Goal: Task Accomplishment & Management: Manage account settings

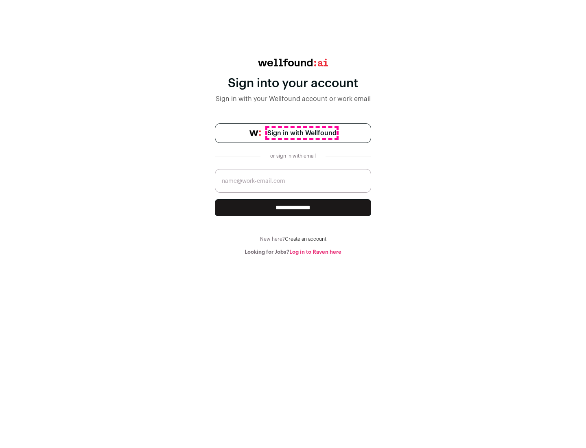
click at [301, 133] on span "Sign in with Wellfound" at bounding box center [301, 133] width 69 height 10
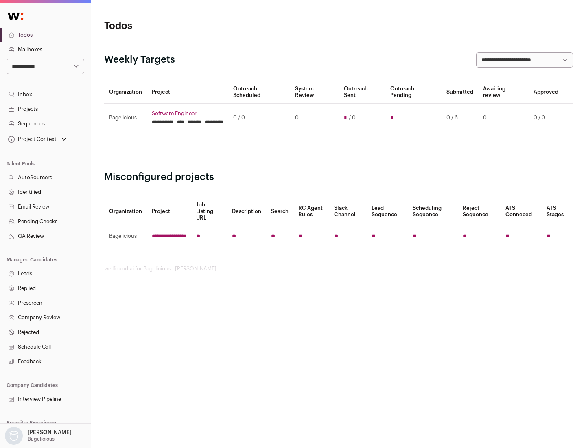
click at [45, 109] on link "Projects" at bounding box center [45, 109] width 91 height 15
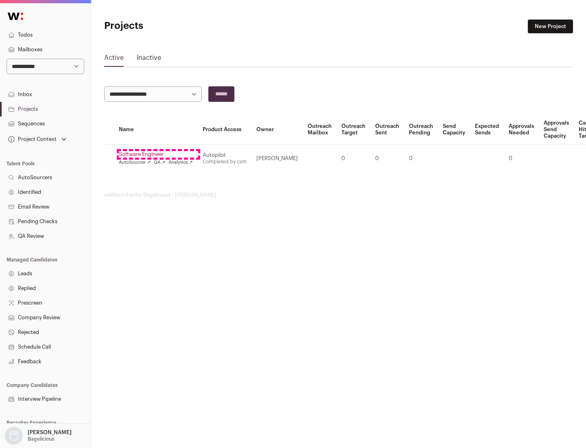
click at [158, 154] on link "Software Engineer" at bounding box center [156, 154] width 74 height 7
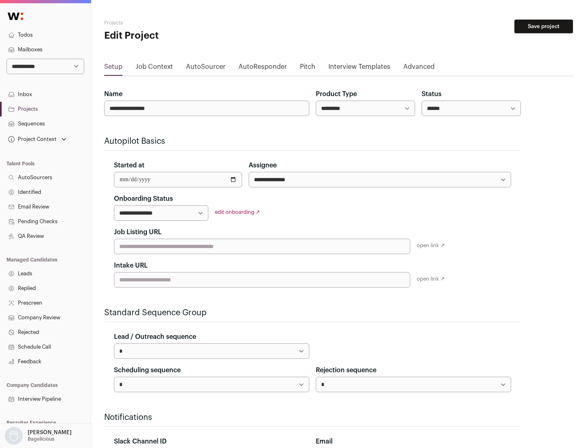
click at [544, 26] on button "Save project" at bounding box center [543, 27] width 59 height 14
